Goal: Use online tool/utility: Utilize a website feature to perform a specific function

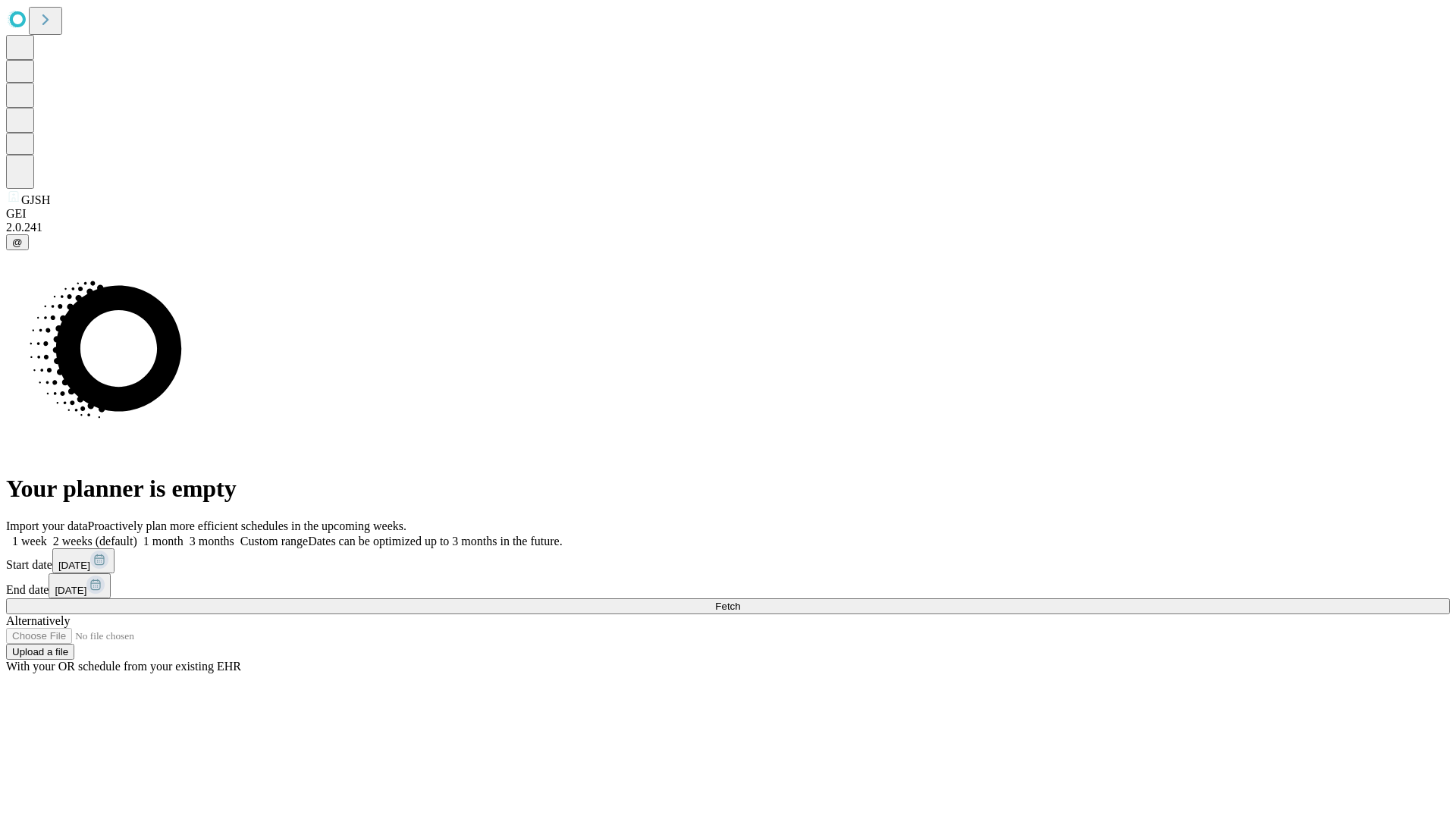
click at [741, 601] on span "Fetch" at bounding box center [727, 606] width 25 height 11
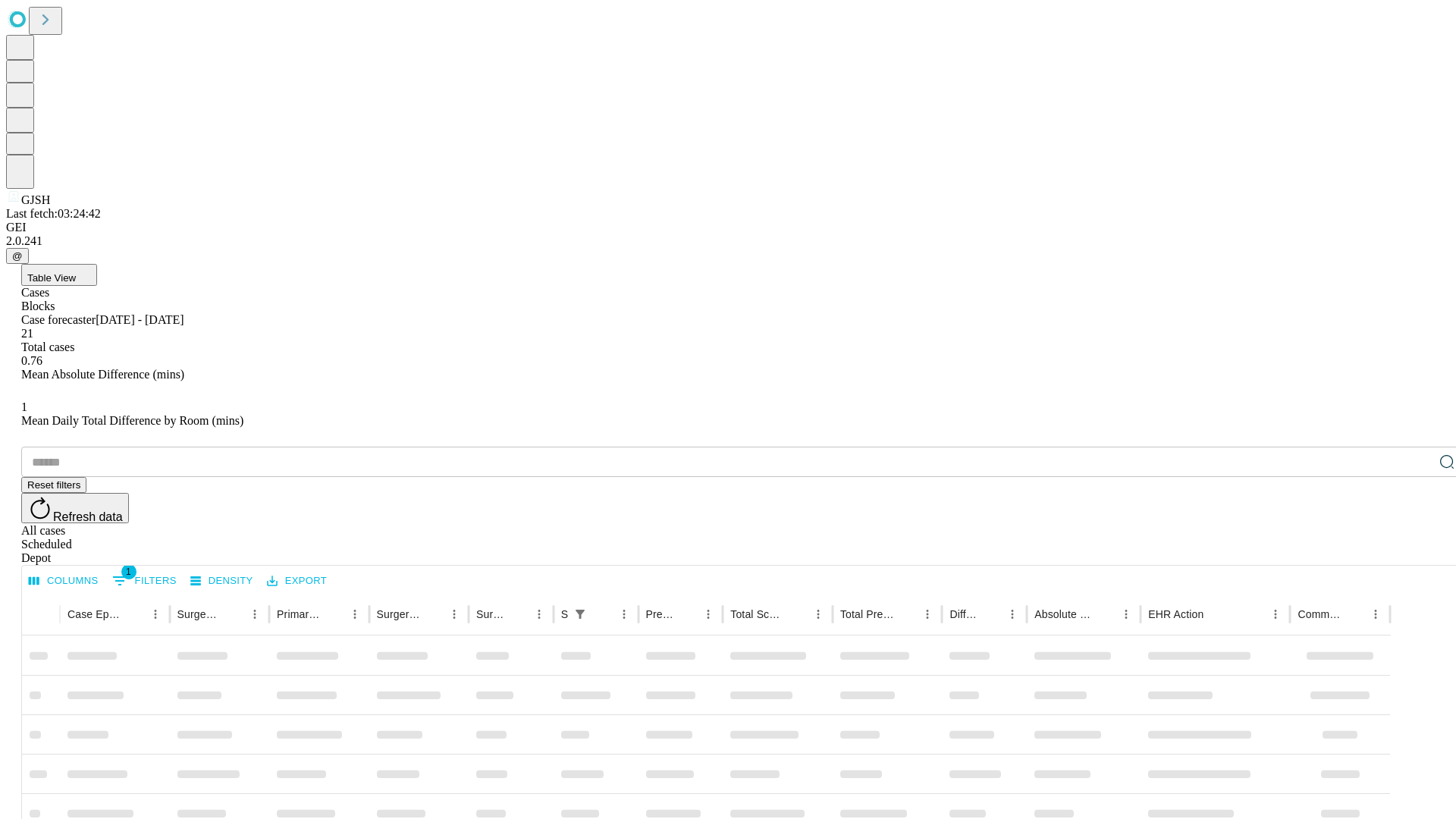
click at [76, 273] on span "Table View" at bounding box center [51, 278] width 48 height 11
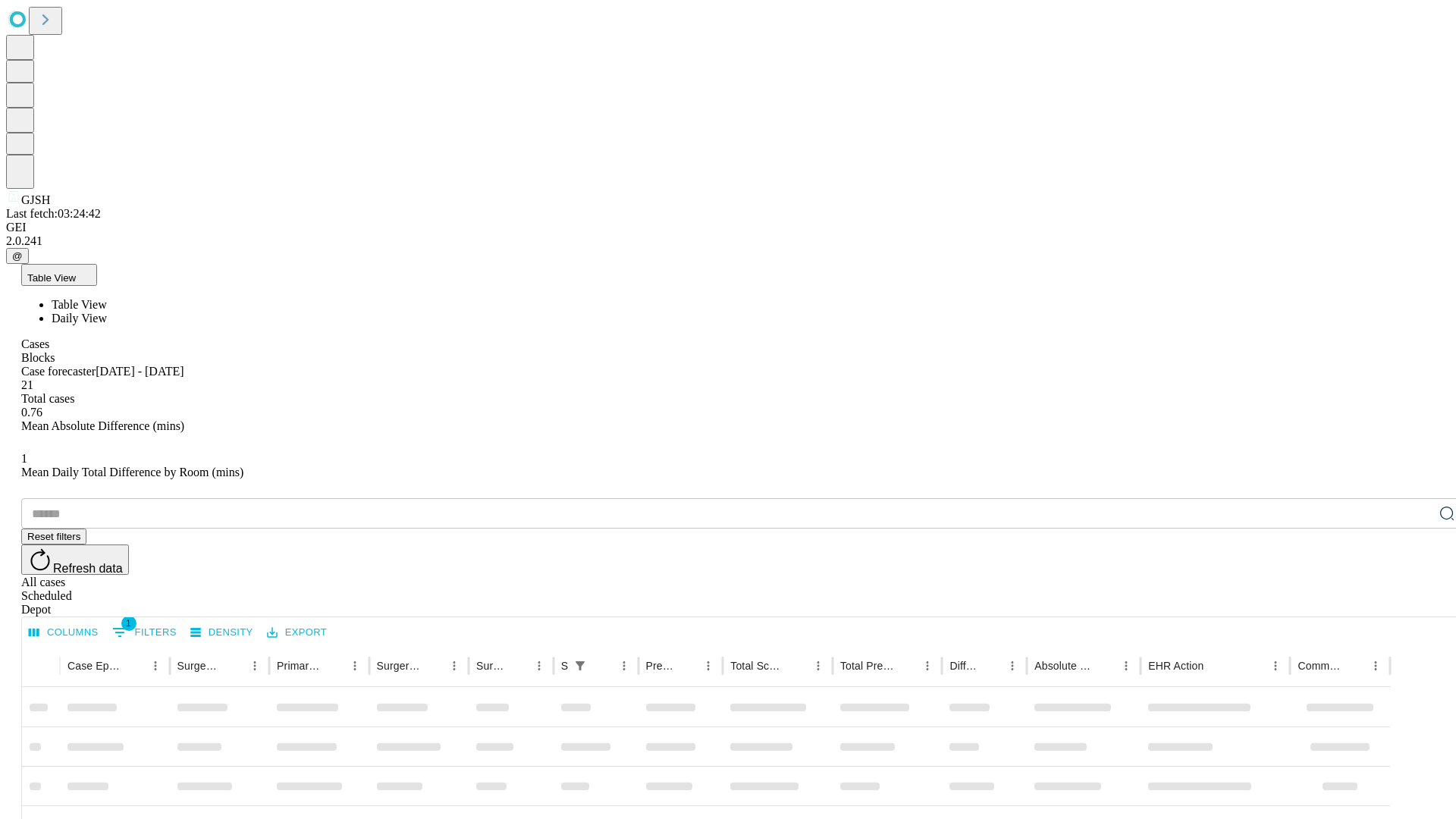
click at [107, 312] on span "Daily View" at bounding box center [79, 318] width 55 height 13
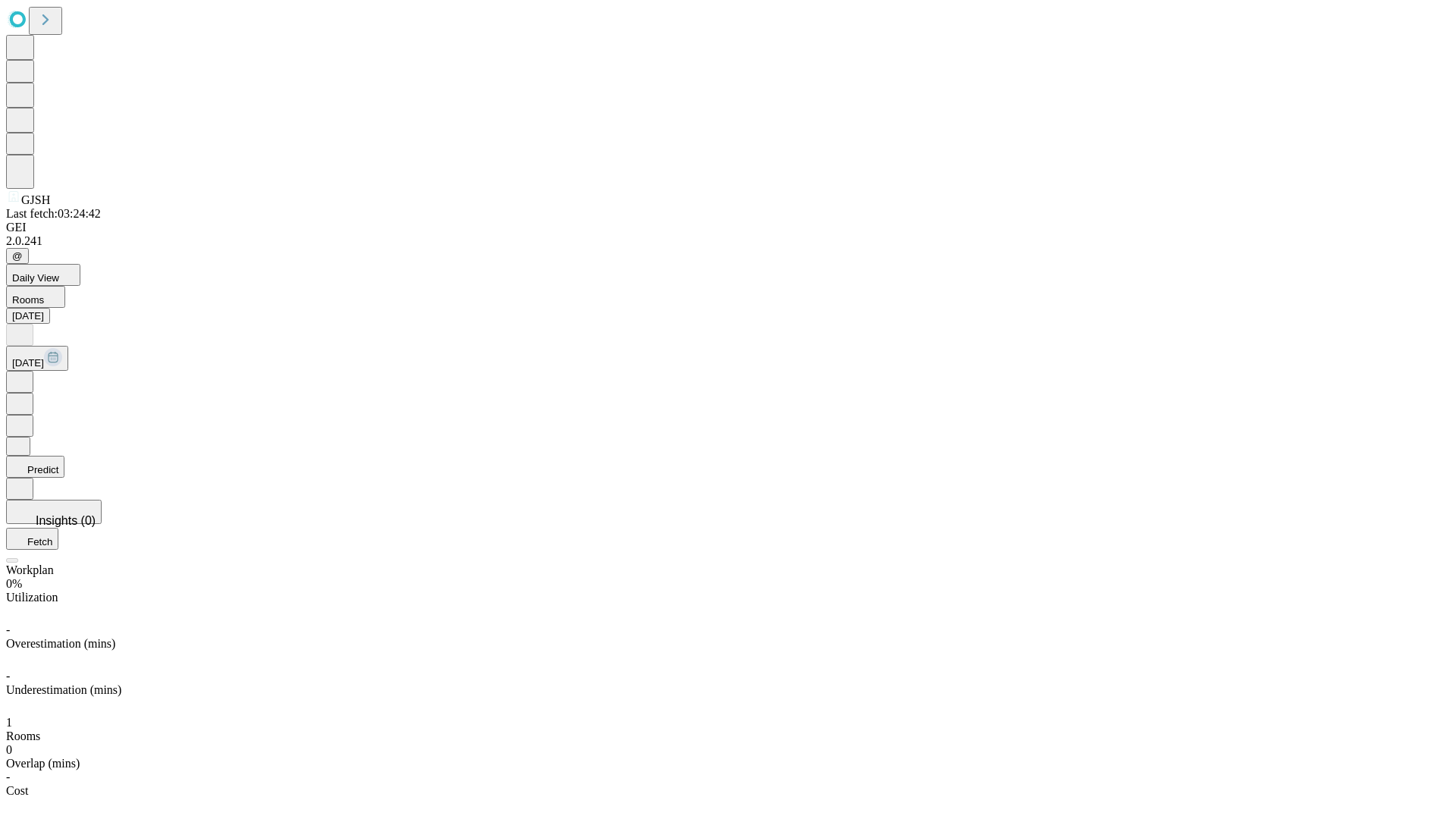
click at [65, 456] on button "Predict" at bounding box center [35, 467] width 59 height 22
